Goal: Use online tool/utility: Utilize a website feature to perform a specific function

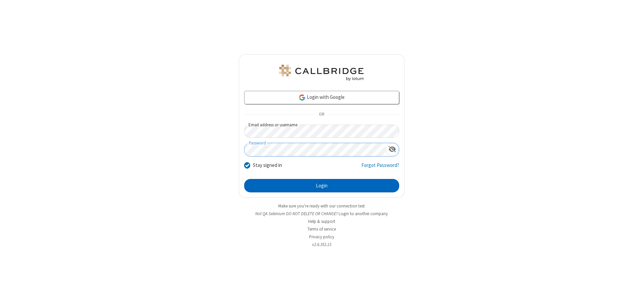
click at [322, 186] on button "Login" at bounding box center [321, 185] width 155 height 13
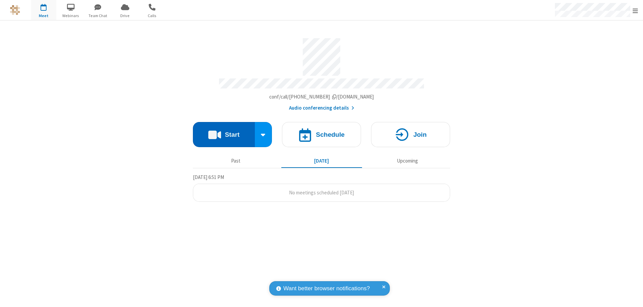
click at [224, 131] on button "Start" at bounding box center [224, 134] width 62 height 25
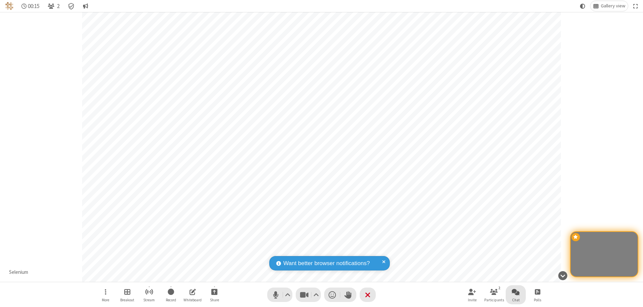
click at [516, 291] on span "Open chat" at bounding box center [516, 291] width 8 height 8
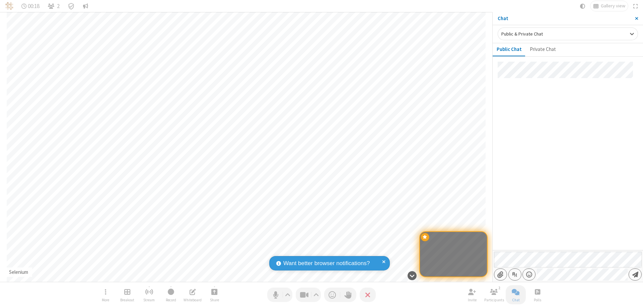
click at [635, 274] on span "Send message" at bounding box center [636, 274] width 6 height 7
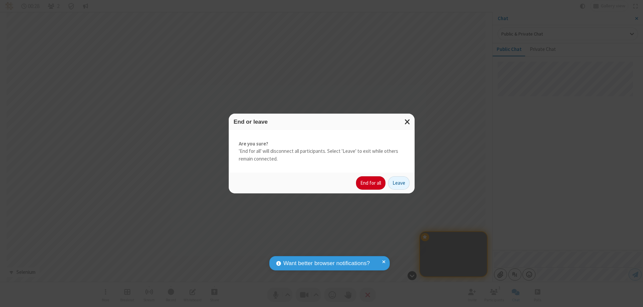
click at [371, 183] on button "End for all" at bounding box center [370, 182] width 29 height 13
